Goal: Information Seeking & Learning: Learn about a topic

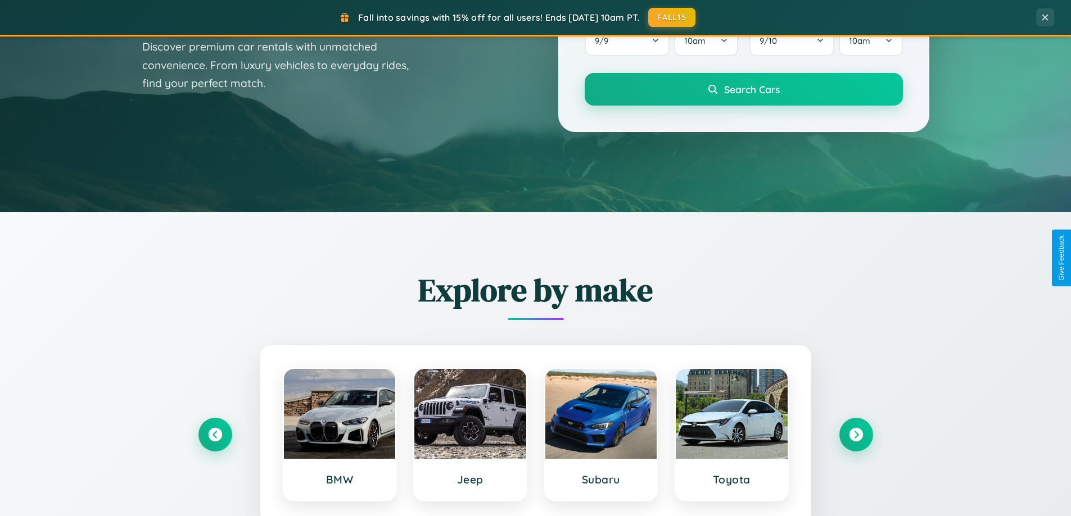
scroll to position [2162, 0]
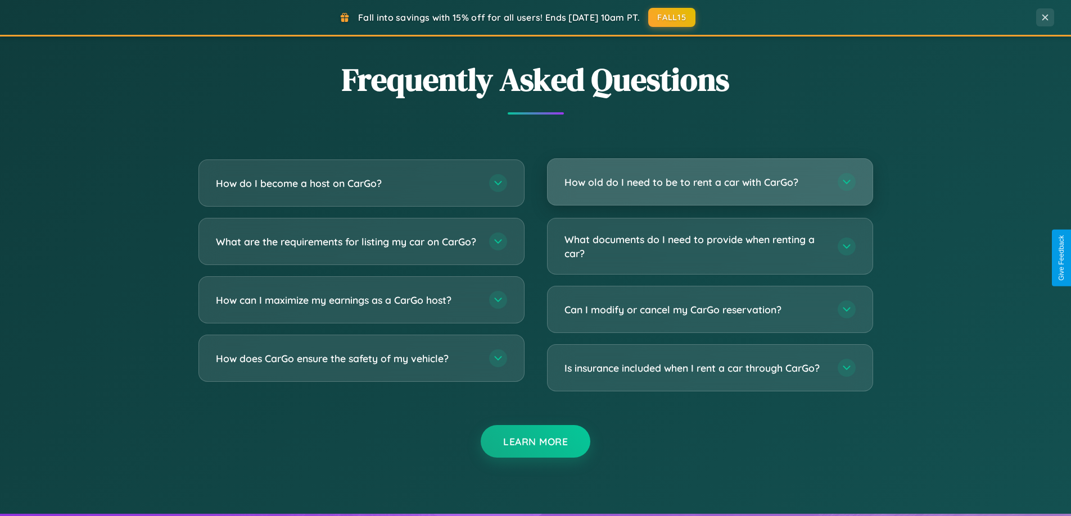
click at [709, 182] on h3 "How old do I need to be to rent a car with CarGo?" at bounding box center [695, 182] width 262 height 14
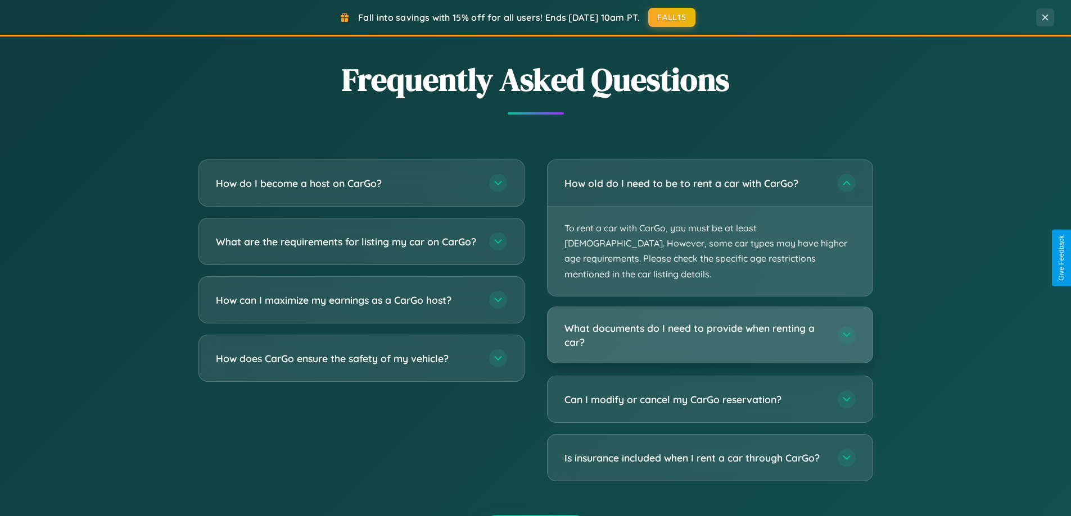
click at [709, 321] on h3 "What documents do I need to provide when renting a car?" at bounding box center [695, 335] width 262 height 28
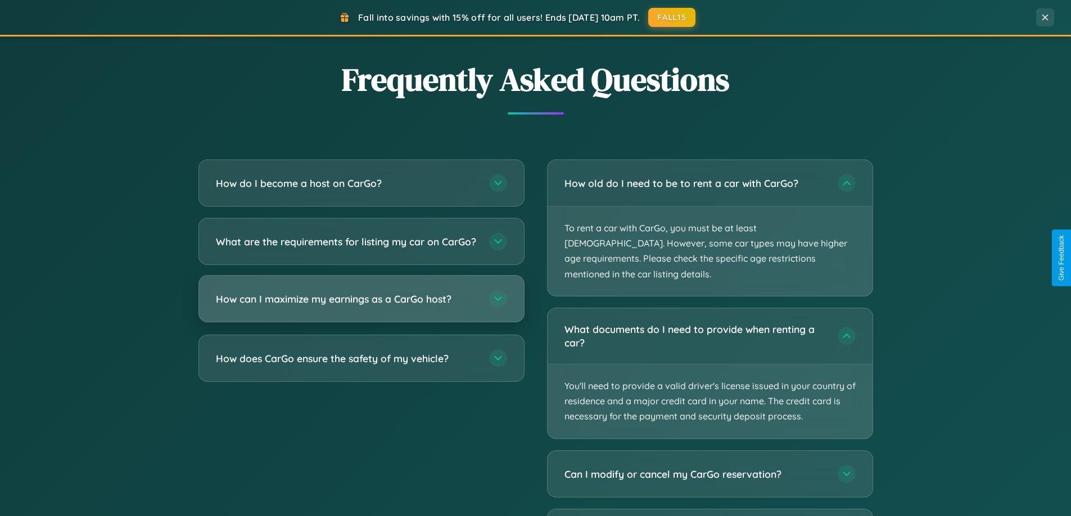
click at [361, 306] on h3 "How can I maximize my earnings as a CarGo host?" at bounding box center [347, 299] width 262 height 14
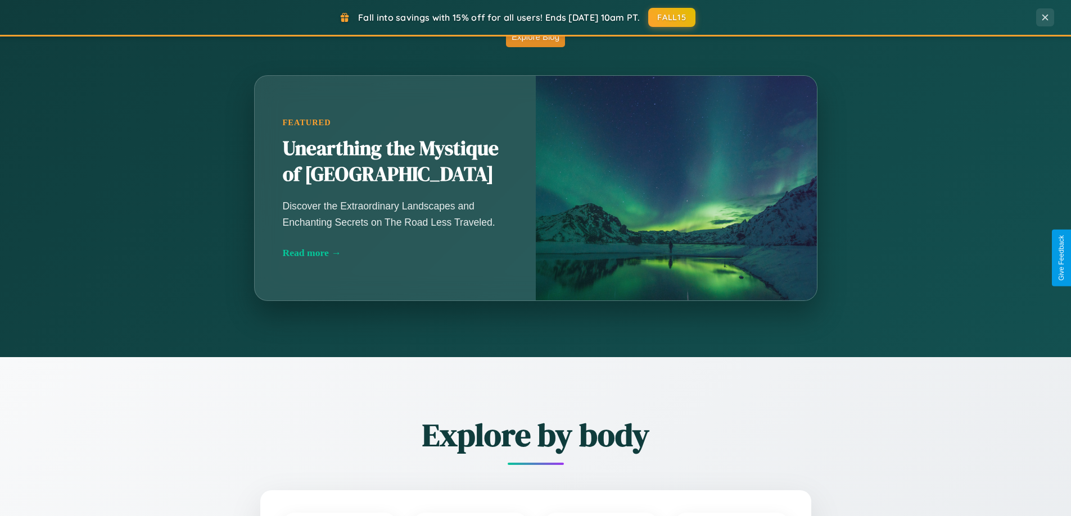
scroll to position [990, 0]
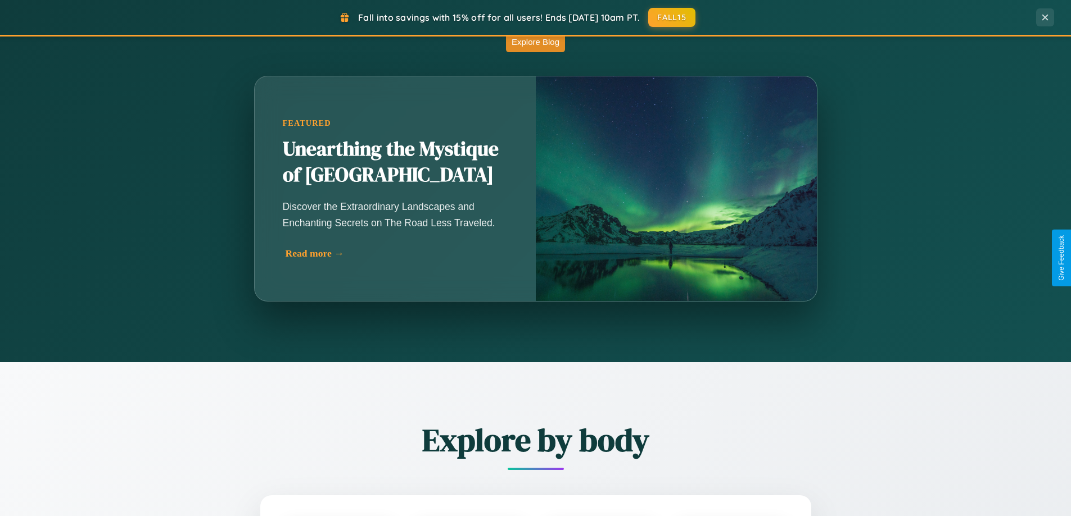
click at [396, 256] on div "Read more →" at bounding box center [397, 254] width 225 height 12
